Goal: Check status

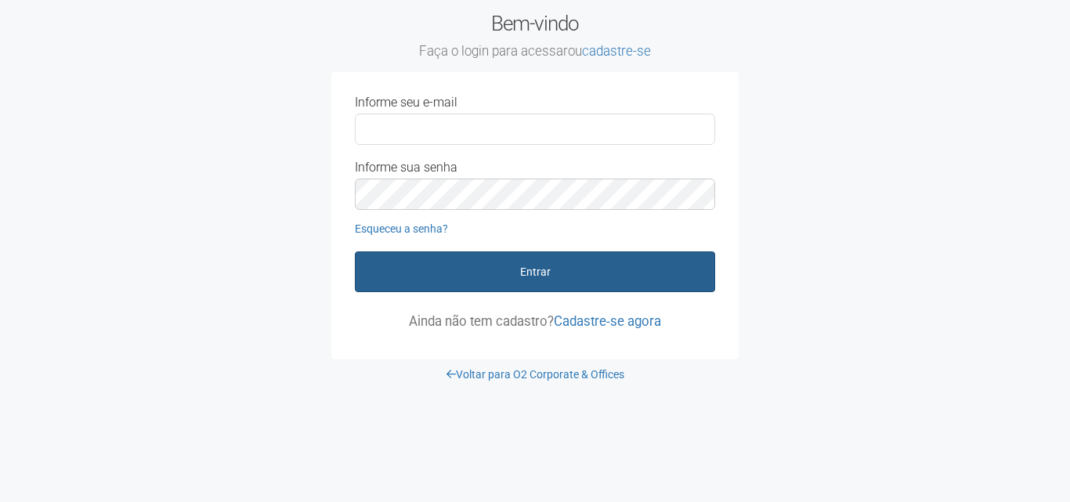
type input "**********"
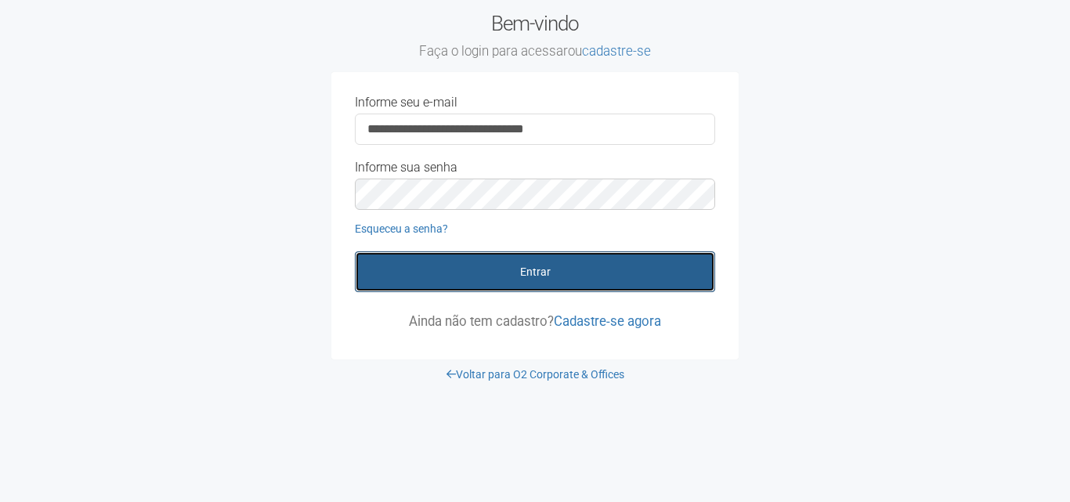
click at [568, 283] on button "Entrar" at bounding box center [535, 271] width 360 height 41
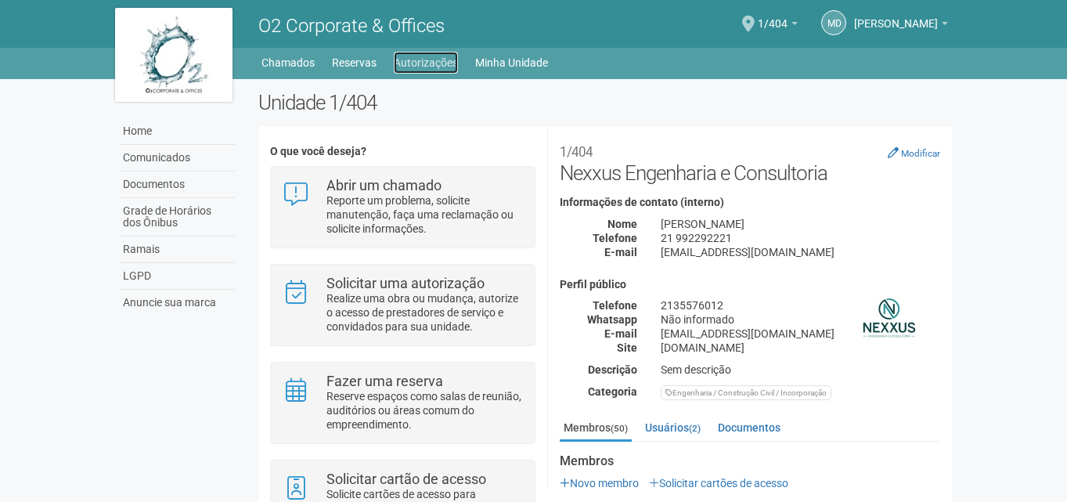
click at [438, 67] on link "Autorizações" at bounding box center [426, 63] width 64 height 22
